Goal: Task Accomplishment & Management: Manage account settings

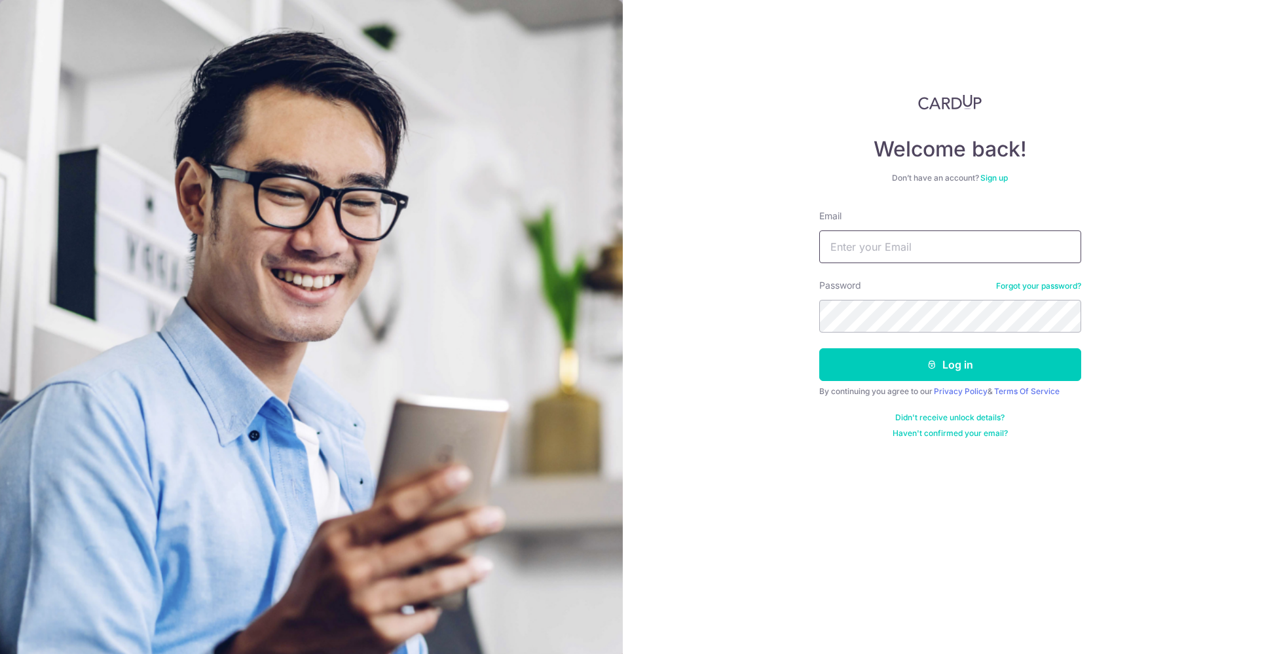
click at [908, 250] on input "Email" at bounding box center [950, 246] width 262 height 33
type input "[EMAIL_ADDRESS][DOMAIN_NAME]"
click at [819, 348] on button "Log in" at bounding box center [950, 364] width 262 height 33
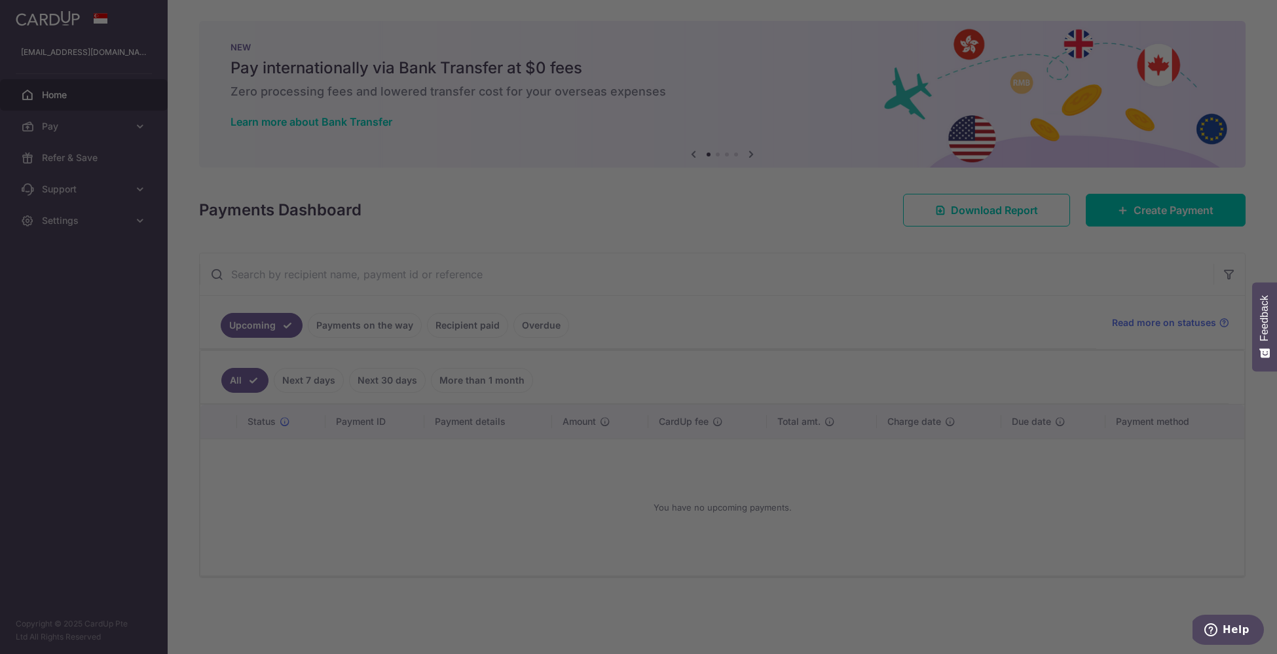
click at [105, 217] on div at bounding box center [645, 330] width 1290 height 661
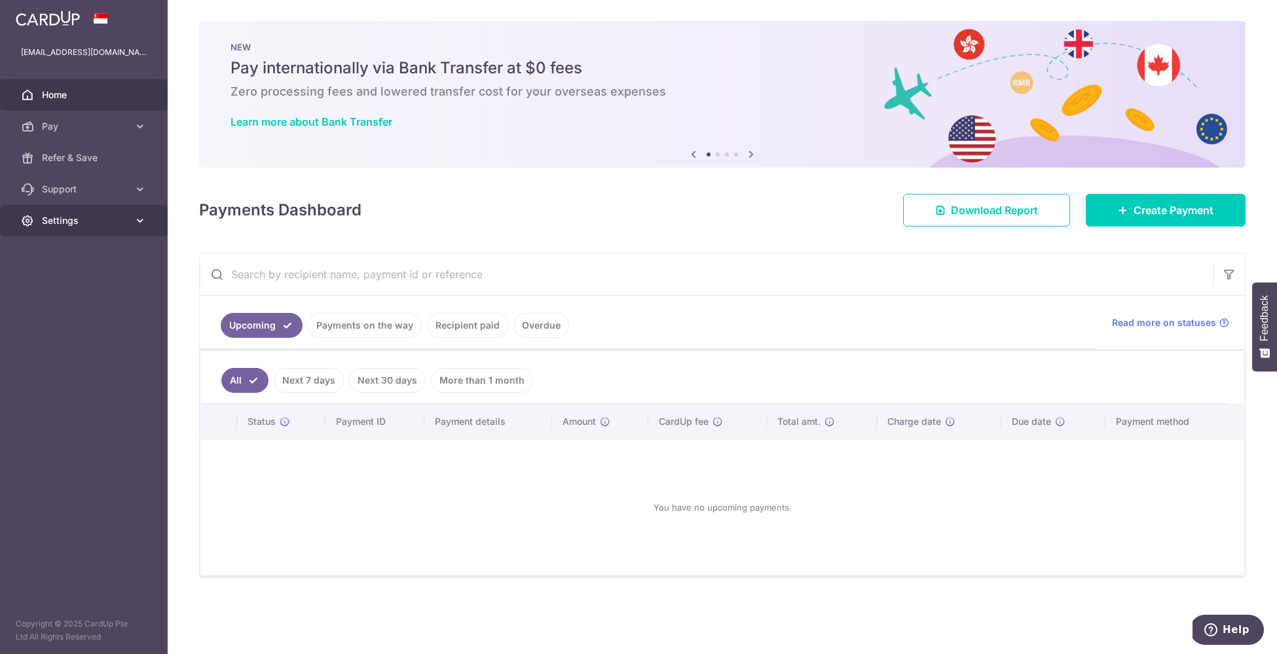
click at [109, 231] on link "Settings" at bounding box center [84, 220] width 168 height 31
click at [101, 252] on span "Account" at bounding box center [85, 252] width 86 height 13
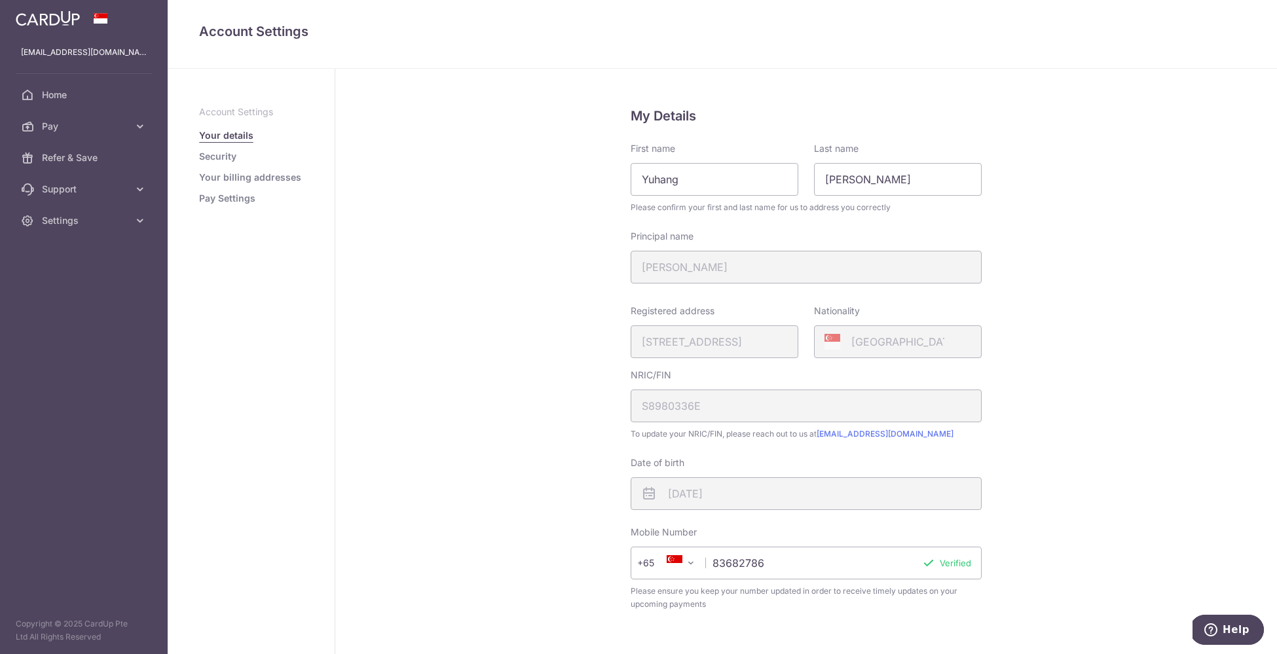
click at [231, 154] on link "Security" at bounding box center [217, 156] width 37 height 13
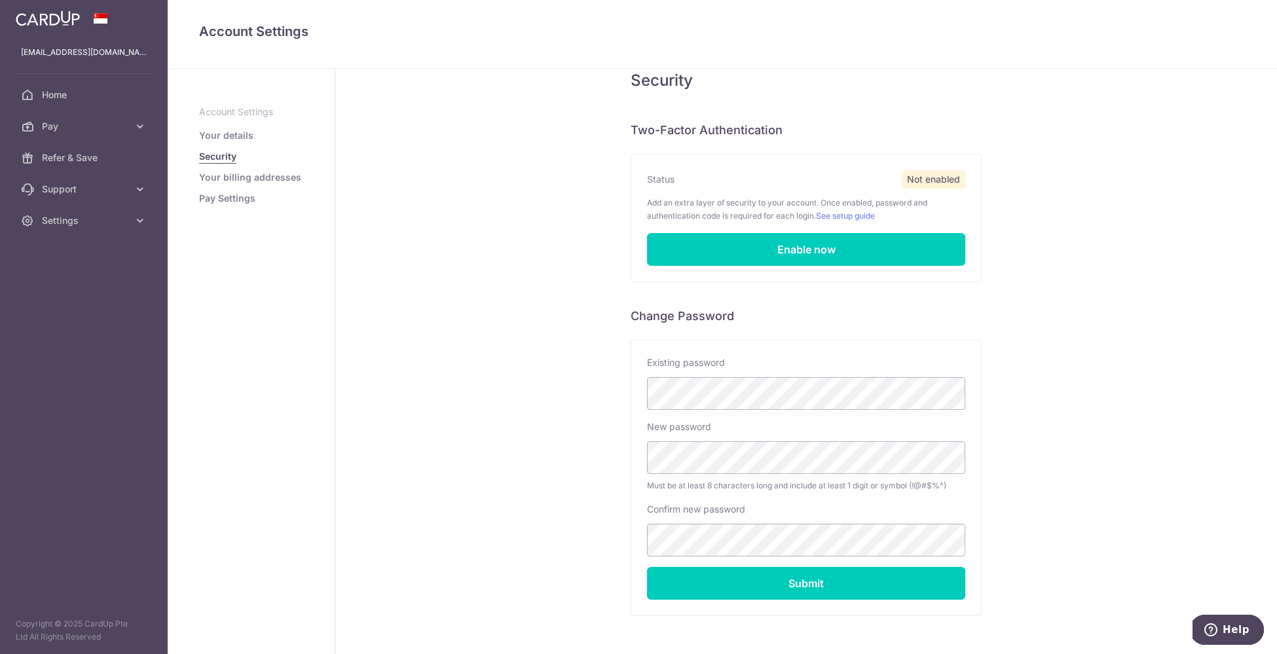
scroll to position [37, 0]
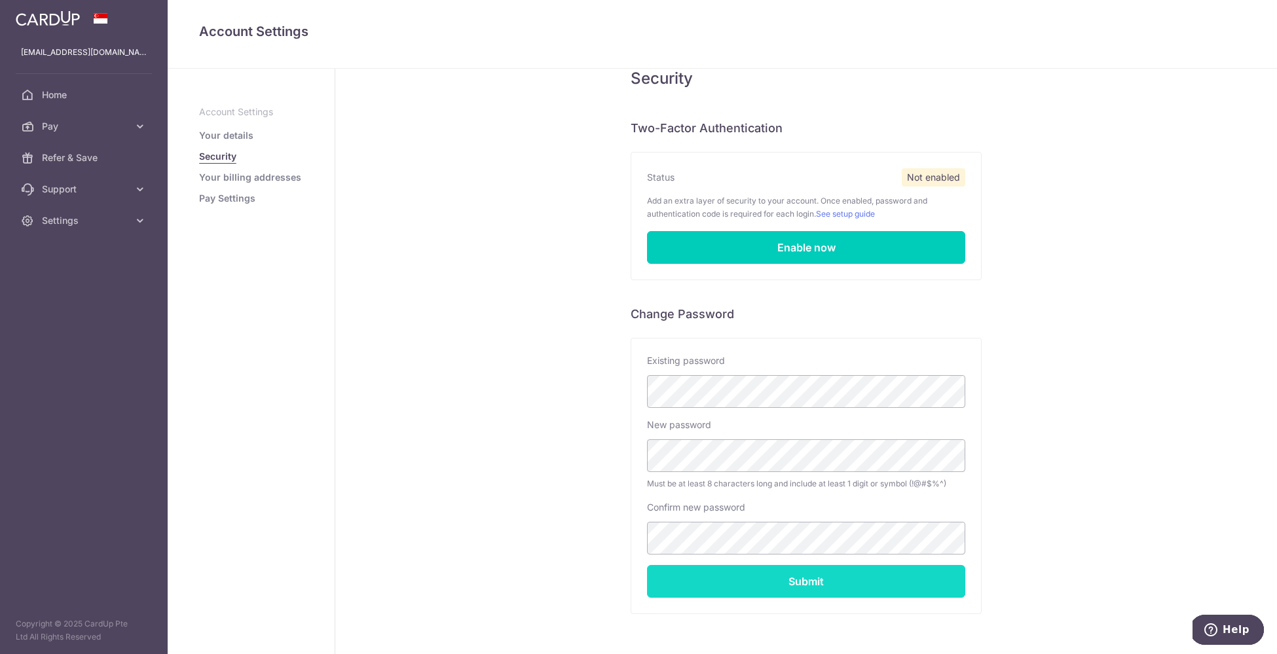
click at [671, 585] on input "Submit" at bounding box center [806, 581] width 318 height 33
